Goal: Information Seeking & Learning: Learn about a topic

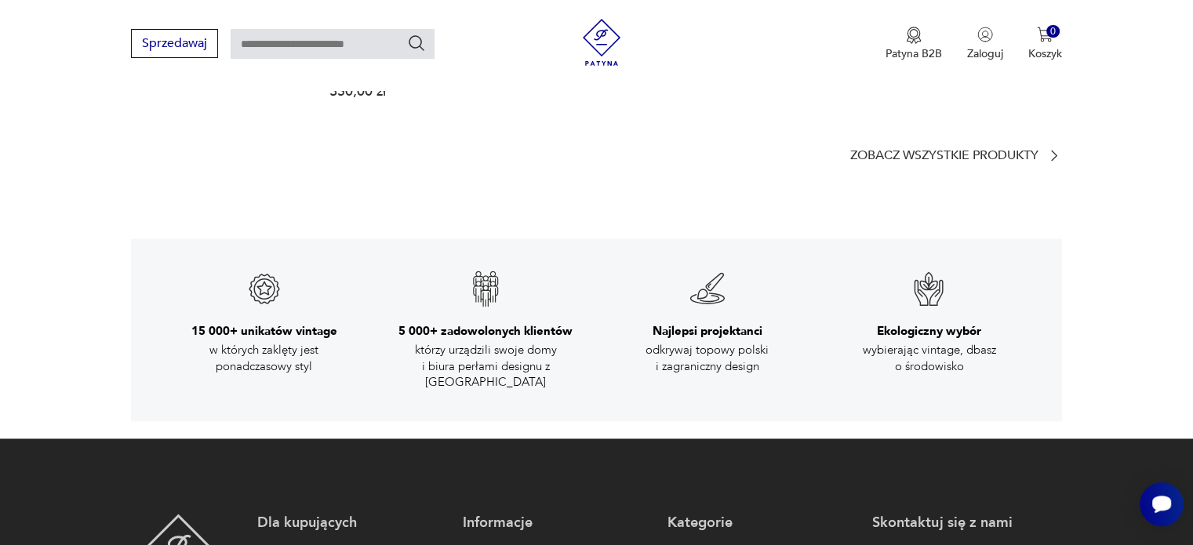
scroll to position [2432, 0]
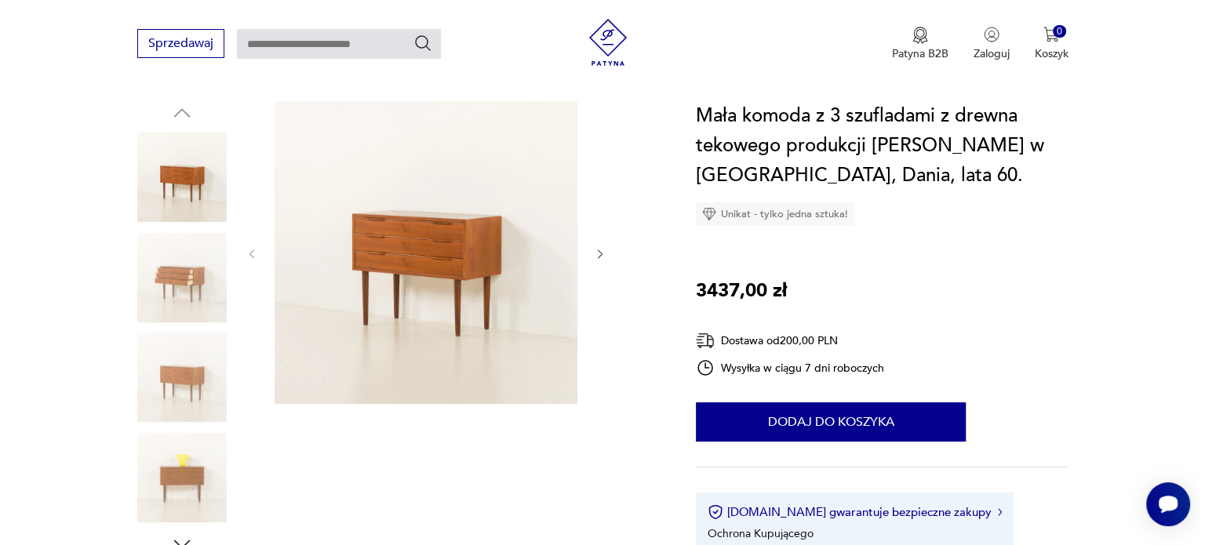
scroll to position [235, 0]
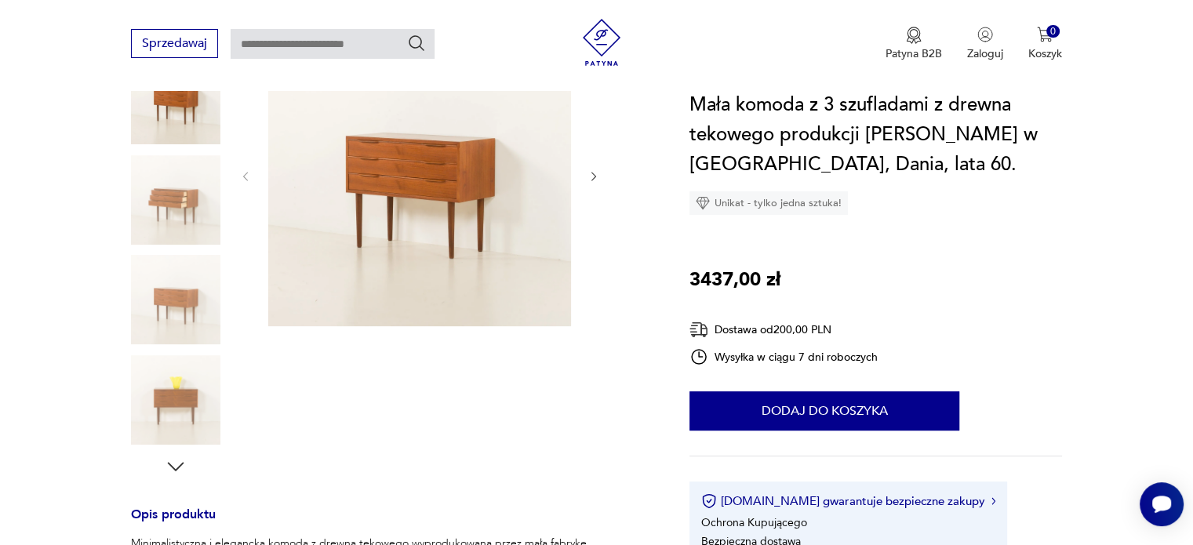
click at [411, 188] on img at bounding box center [419, 175] width 303 height 303
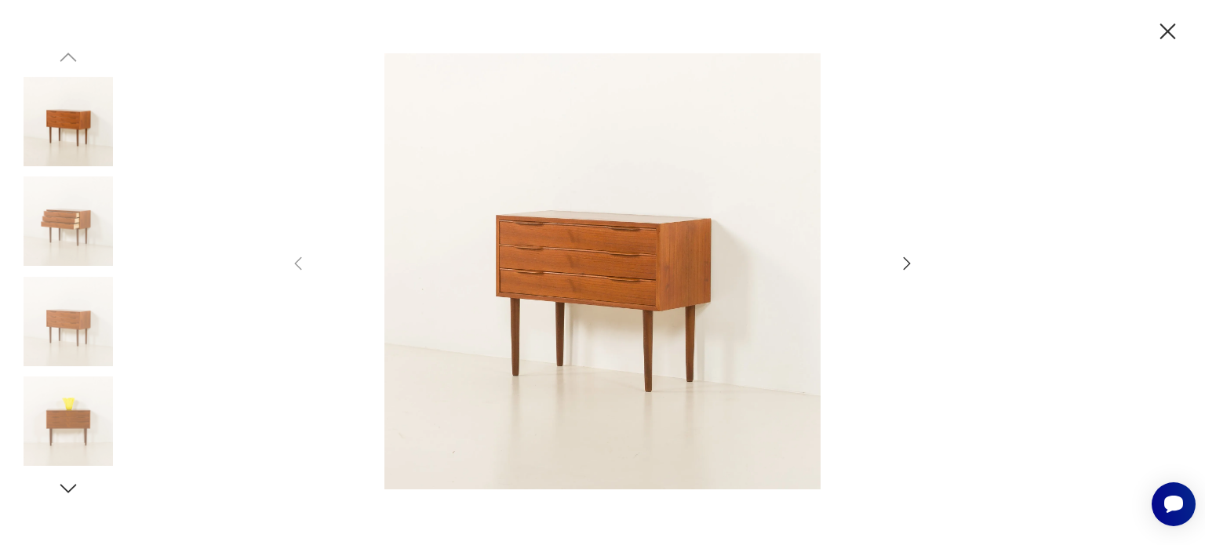
click at [915, 257] on icon "button" at bounding box center [906, 263] width 19 height 19
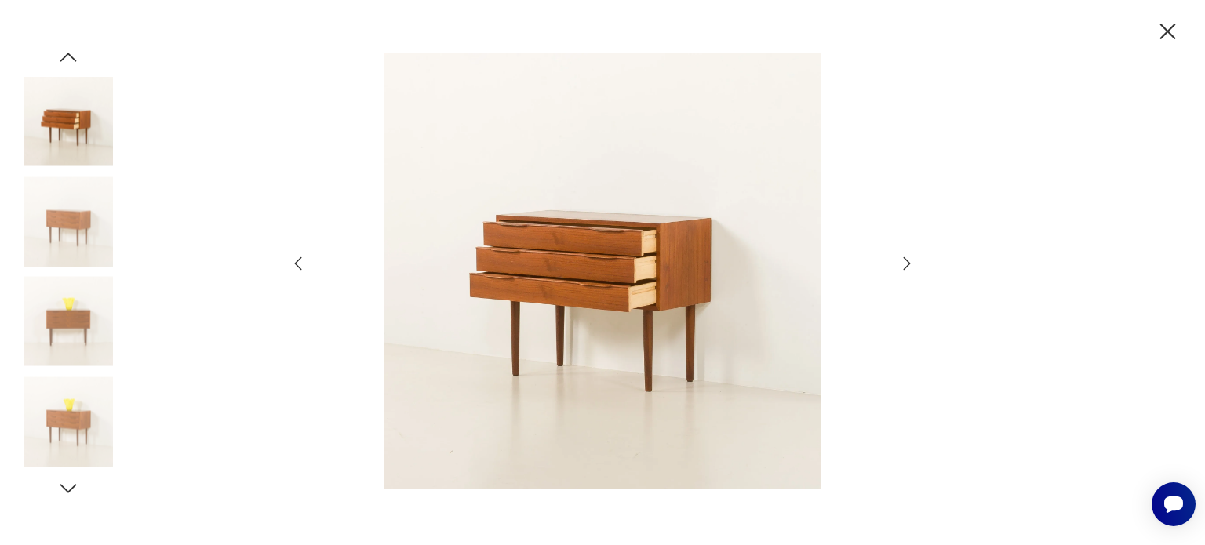
click at [915, 257] on icon "button" at bounding box center [906, 263] width 19 height 19
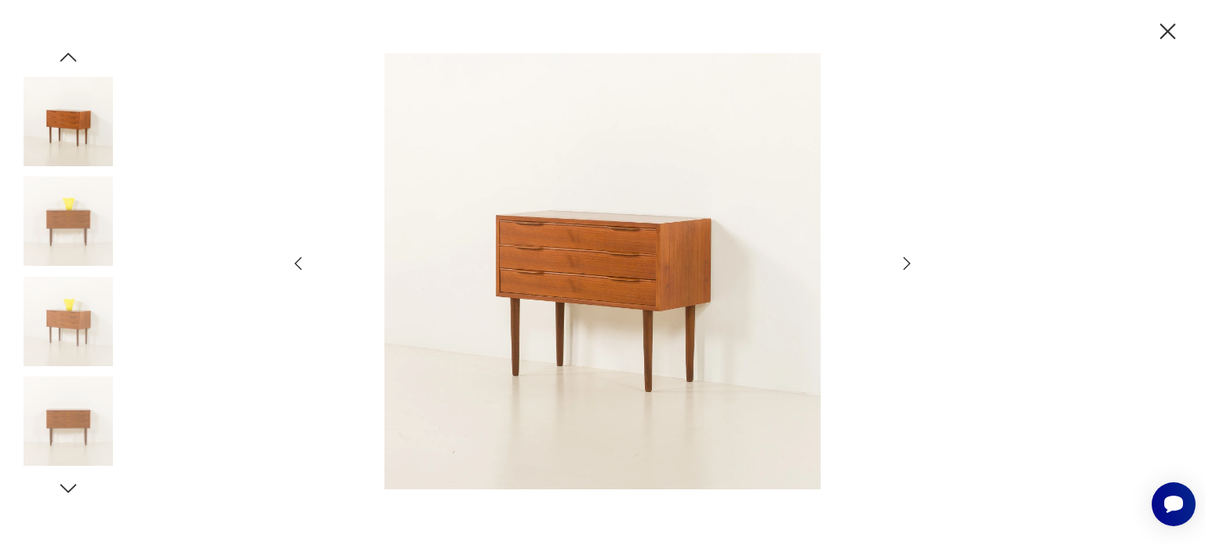
click at [915, 257] on icon "button" at bounding box center [906, 263] width 19 height 19
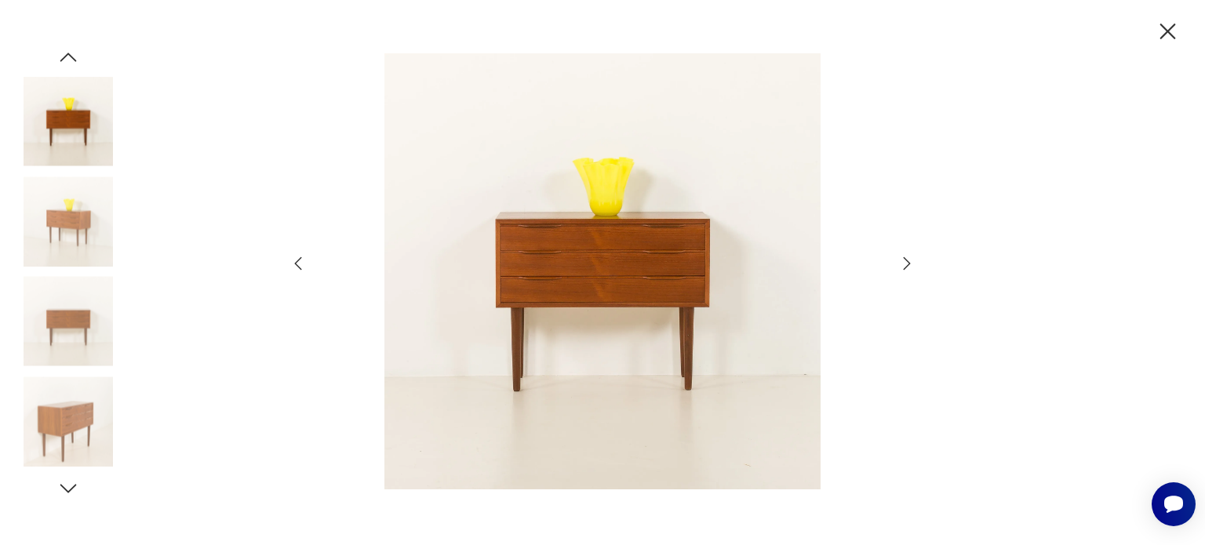
click at [915, 257] on icon "button" at bounding box center [906, 263] width 19 height 19
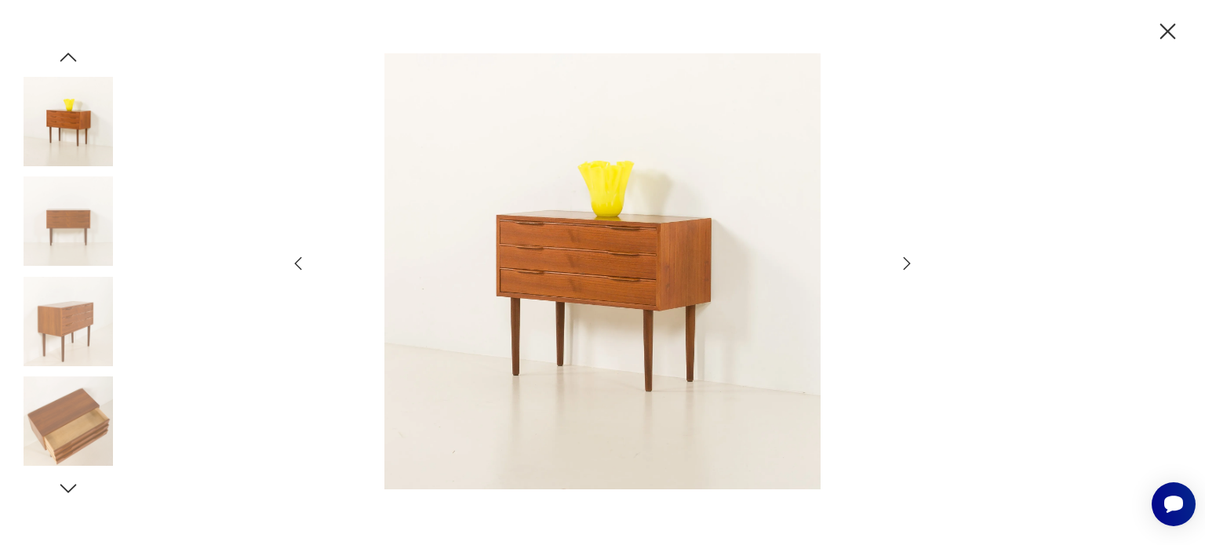
click at [915, 257] on icon "button" at bounding box center [906, 263] width 19 height 19
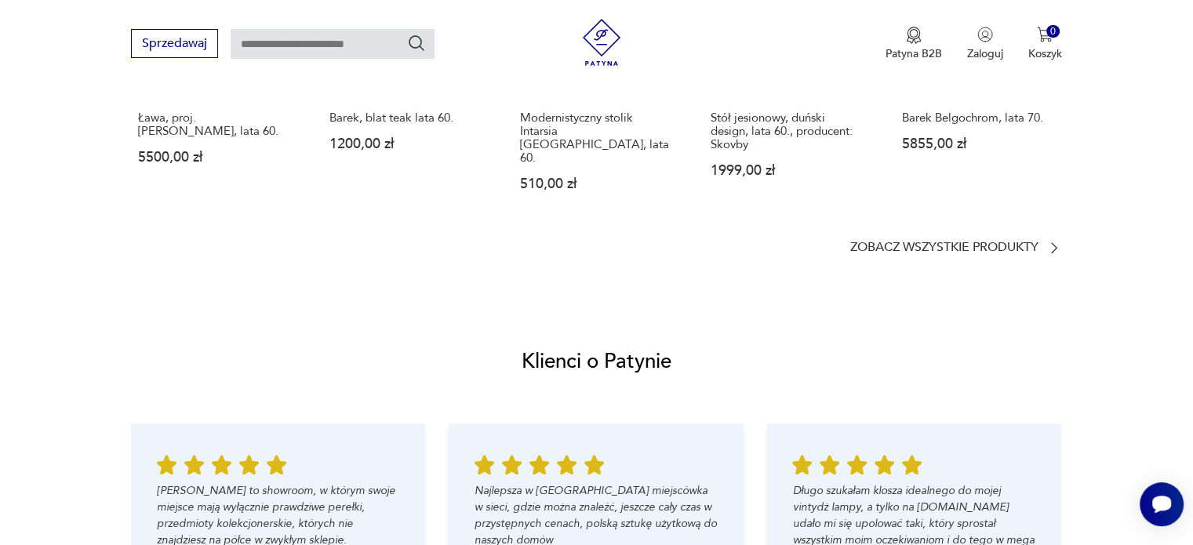
scroll to position [1569, 0]
